Goal: Communication & Community: Answer question/provide support

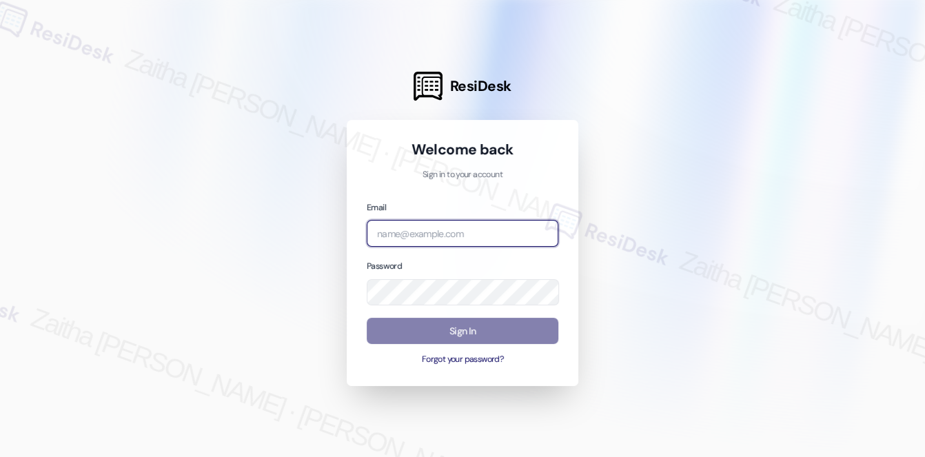
click at [405, 230] on input "email" at bounding box center [463, 233] width 192 height 27
type input "[EMAIL_ADDRESS][PERSON_NAME][DOMAIN_NAME]"
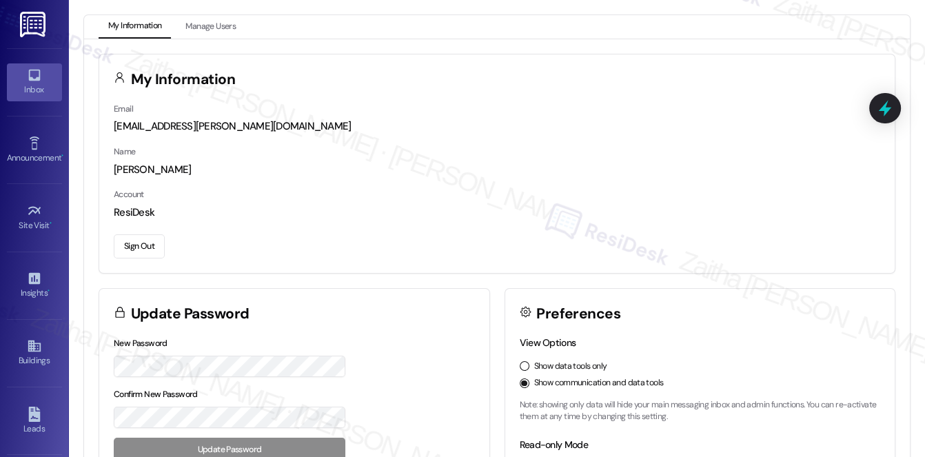
click at [38, 92] on div "Inbox" at bounding box center [34, 90] width 69 height 14
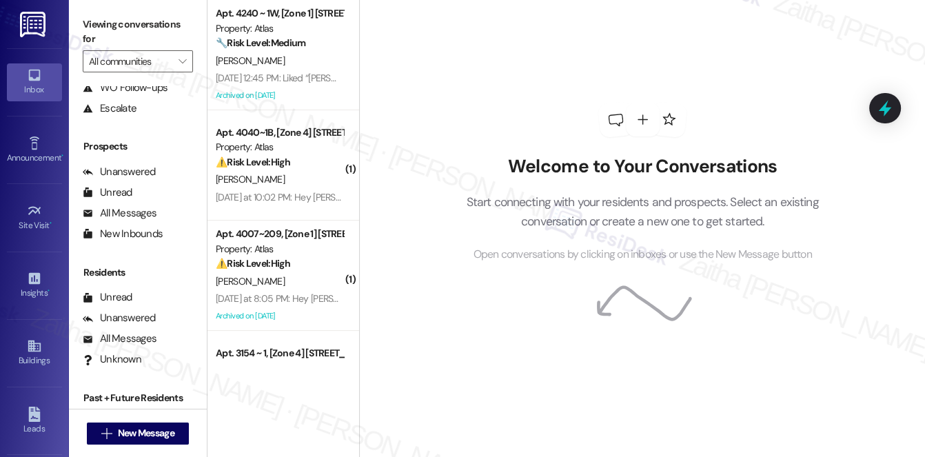
scroll to position [164, 0]
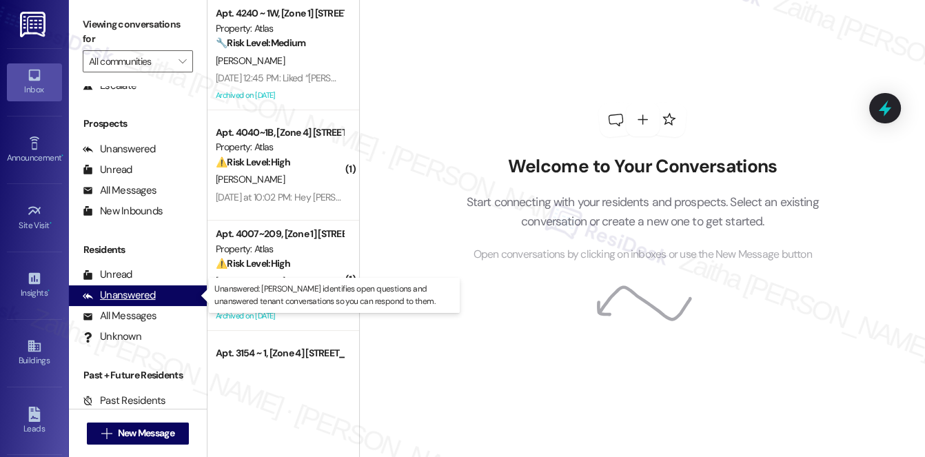
click at [142, 300] on div "Unanswered" at bounding box center [119, 295] width 73 height 14
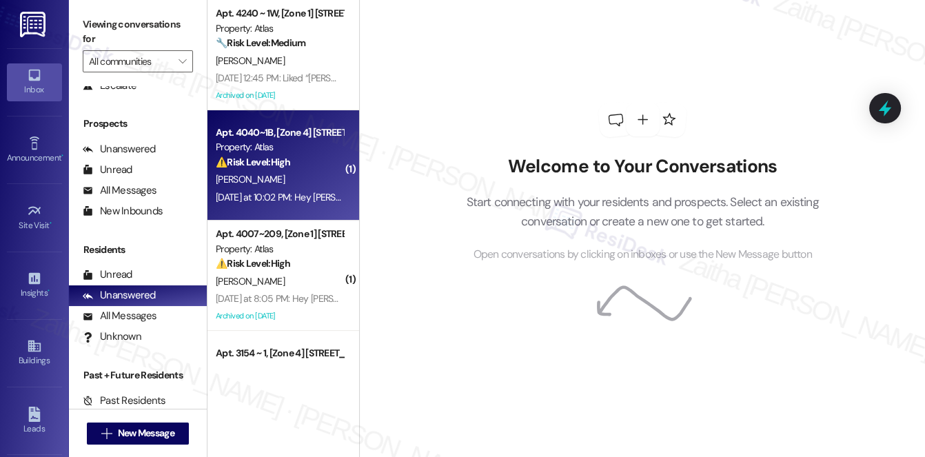
scroll to position [62, 0]
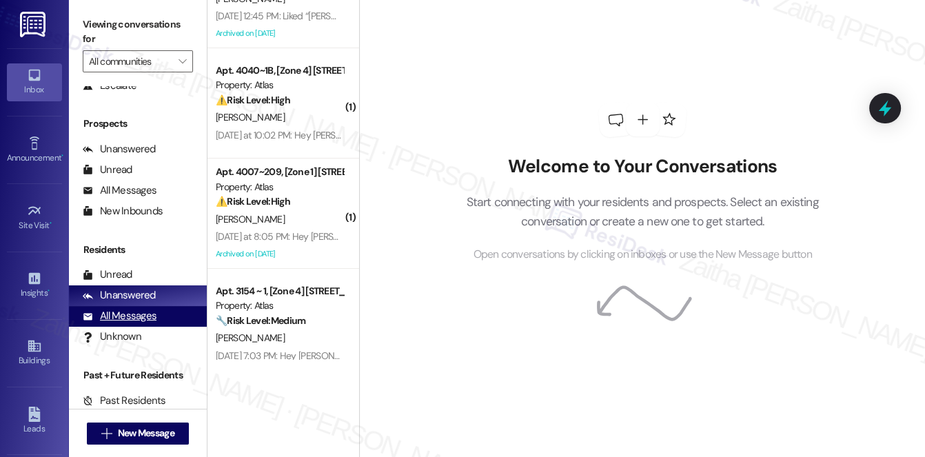
click at [114, 319] on div "All Messages" at bounding box center [120, 316] width 74 height 14
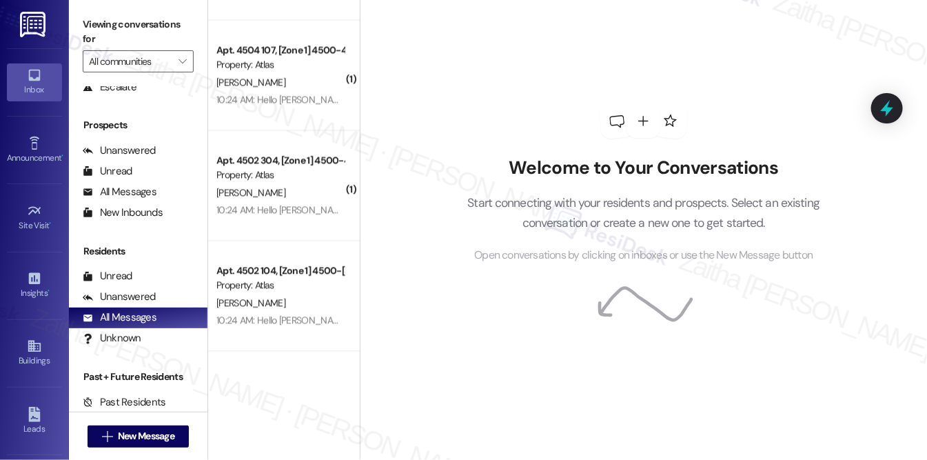
scroll to position [162, 0]
